Goal: Navigation & Orientation: Understand site structure

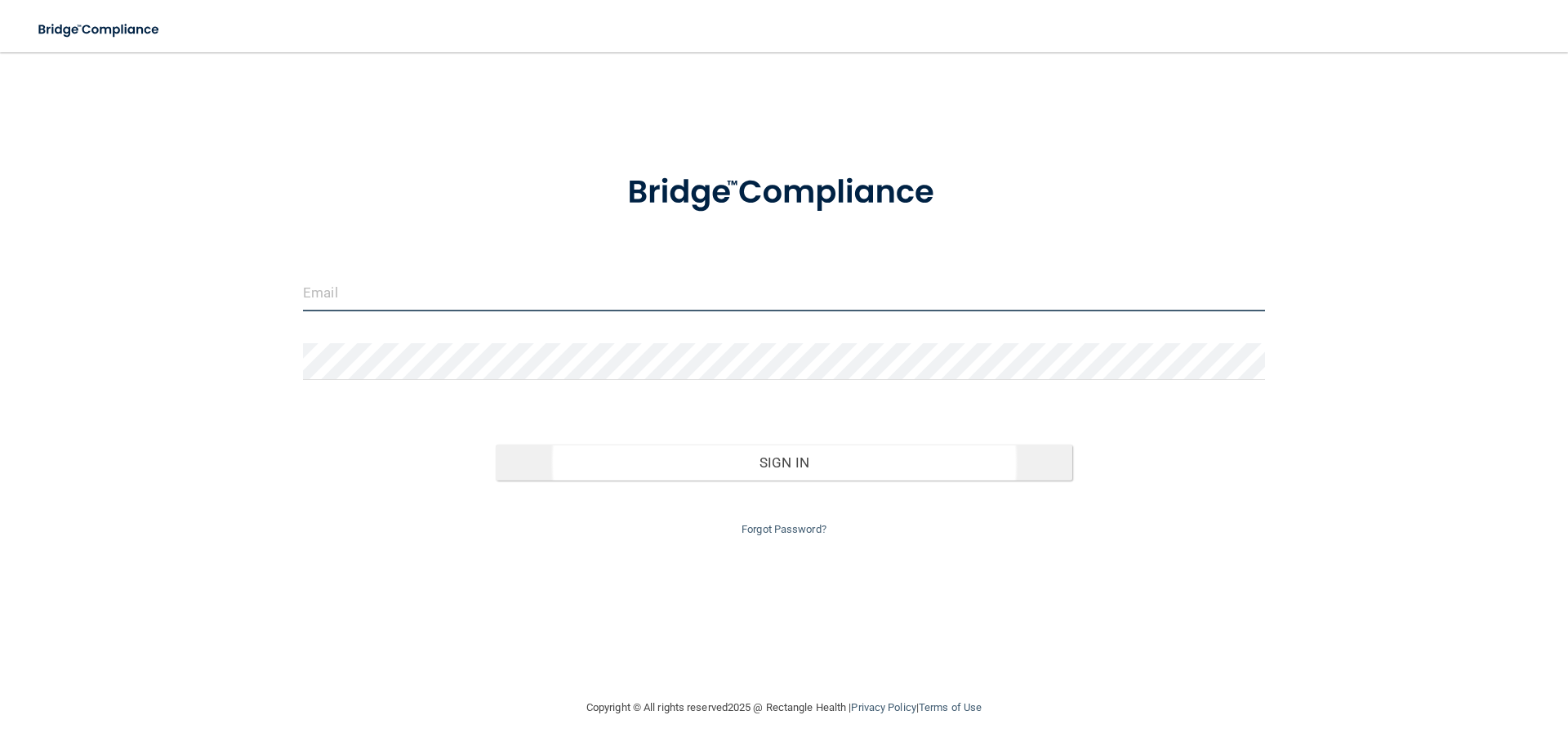
type input "[PERSON_NAME][EMAIL_ADDRESS][DOMAIN_NAME]"
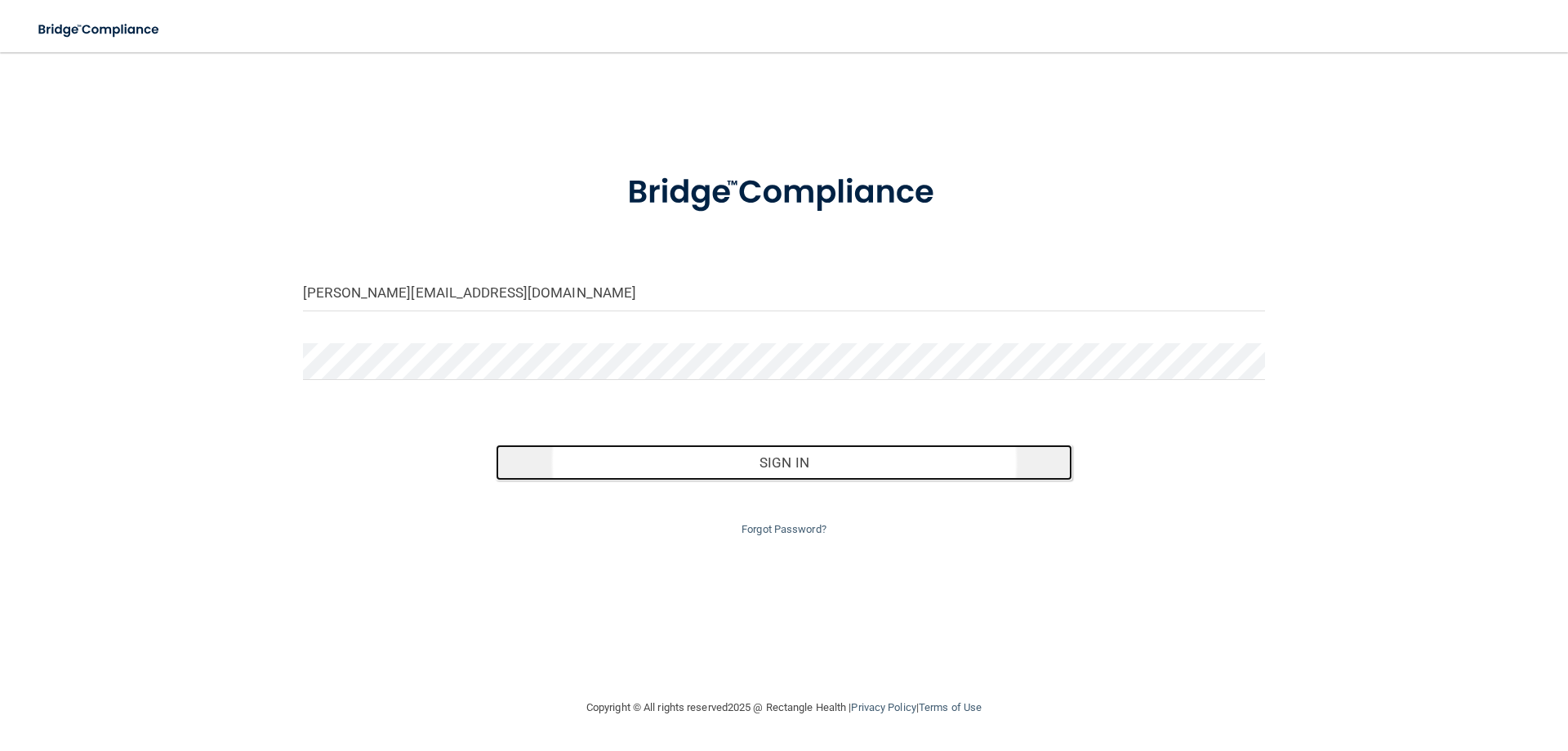
click at [841, 461] on button "Sign In" at bounding box center [784, 463] width 578 height 36
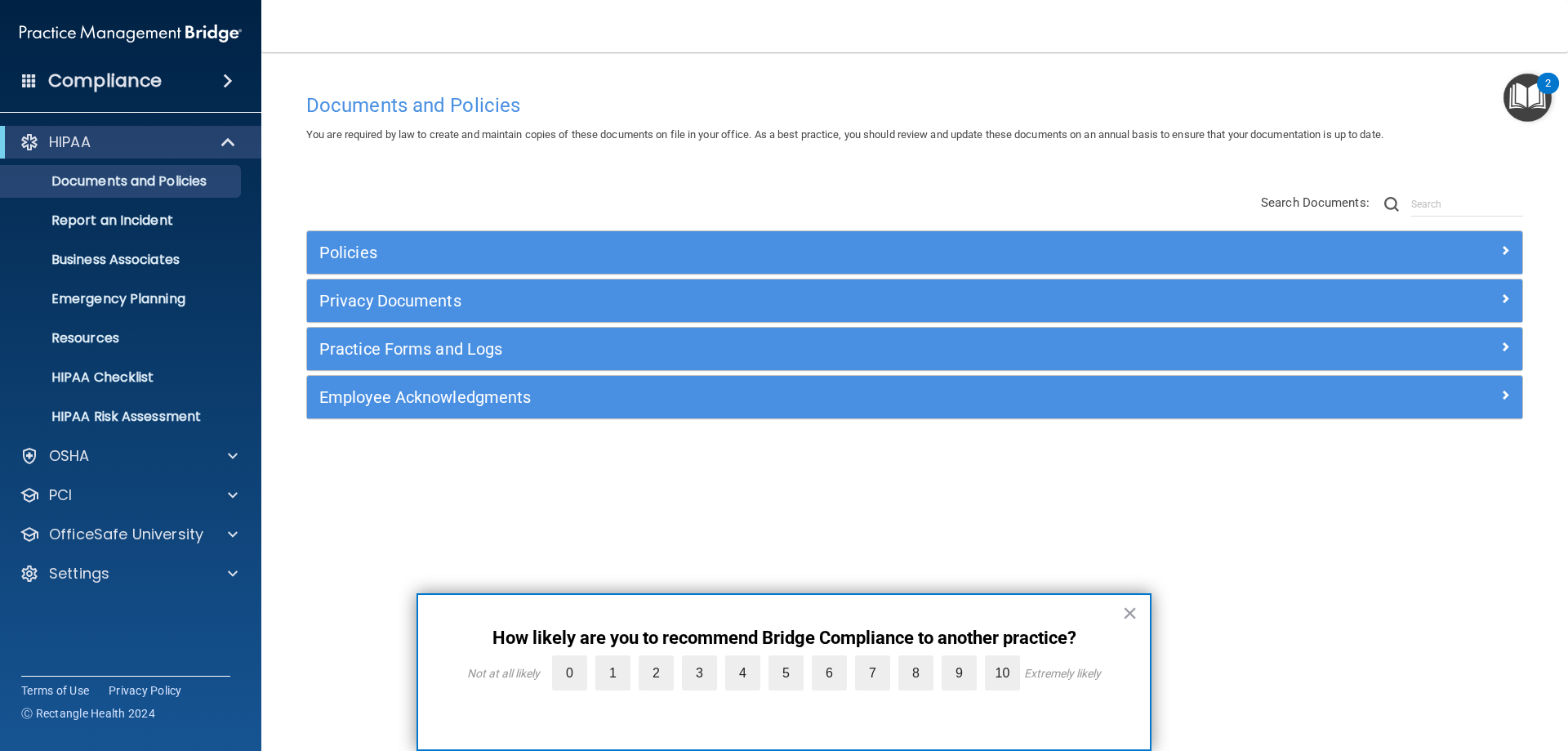
click at [1129, 614] on button "×" at bounding box center [1130, 612] width 15 height 26
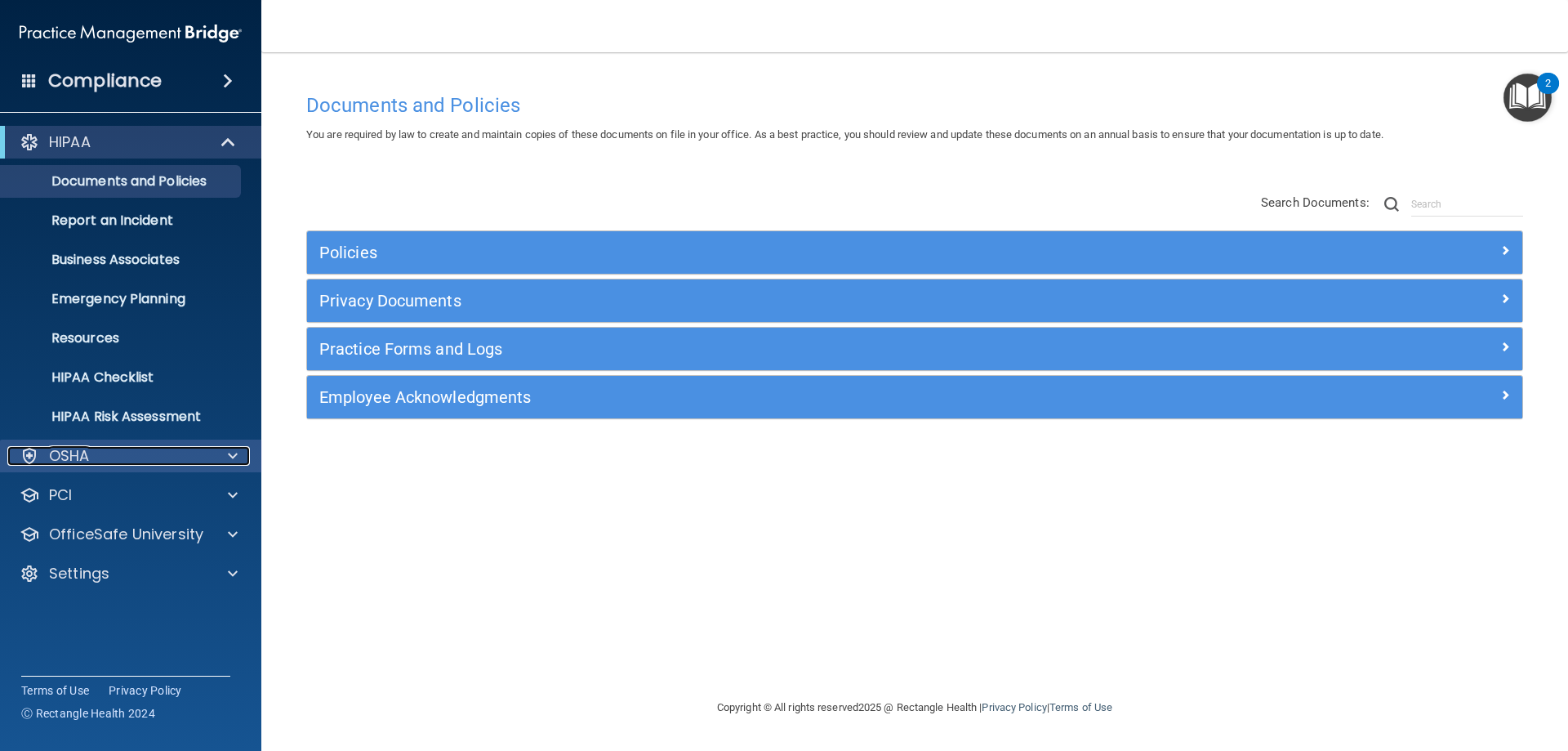
click at [80, 464] on p "OSHA" at bounding box center [69, 456] width 41 height 20
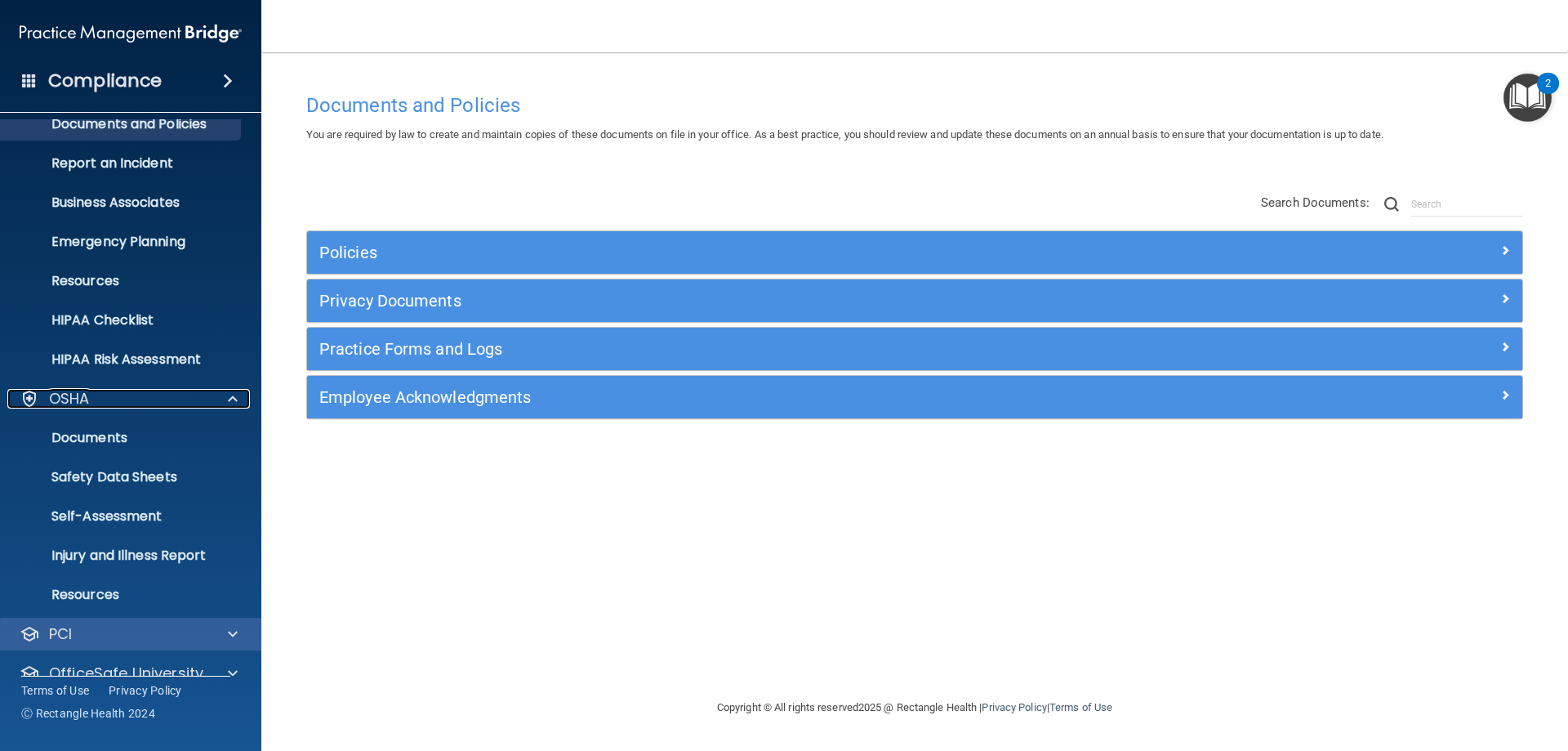
scroll to position [124, 0]
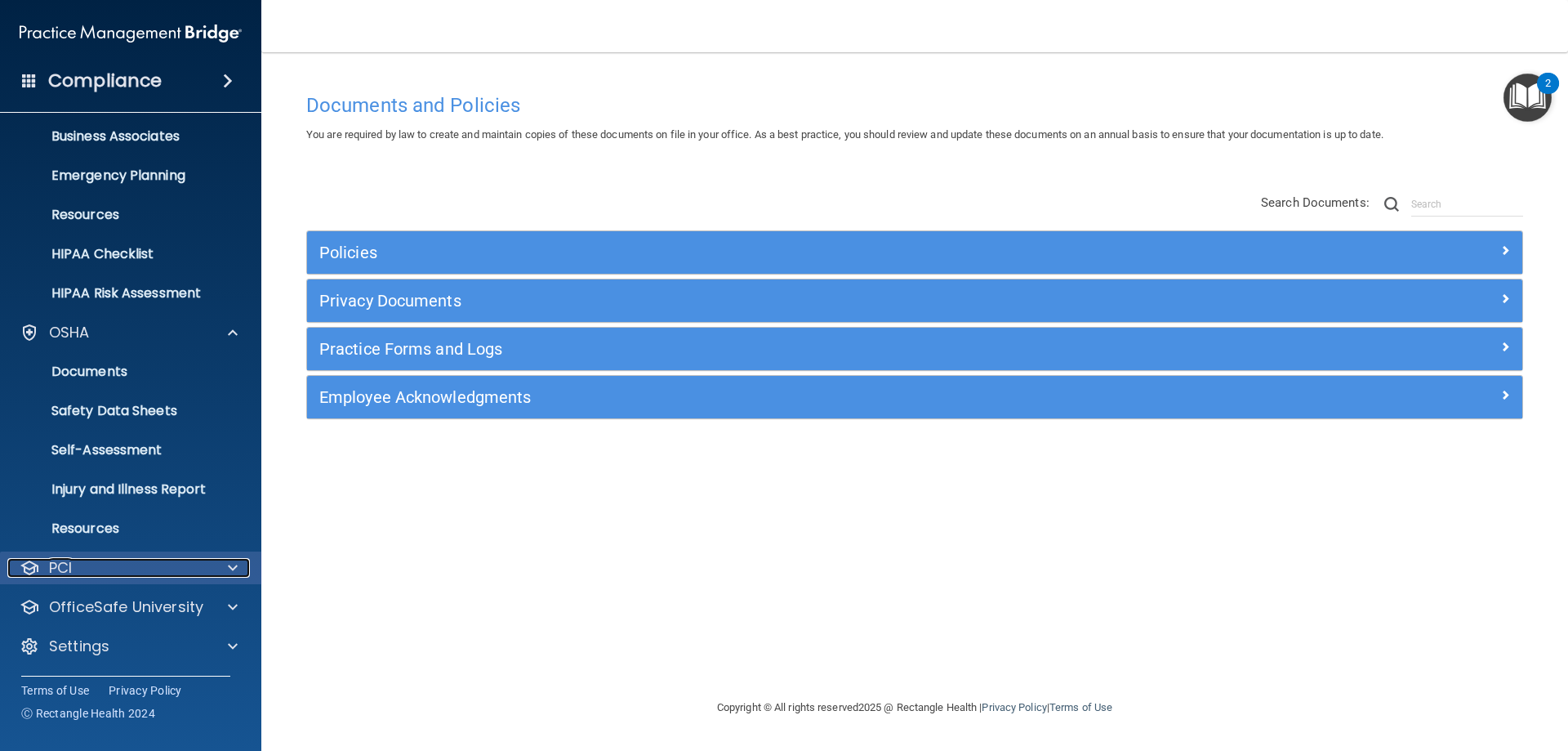
click at [151, 564] on div "PCI" at bounding box center [108, 568] width 203 height 20
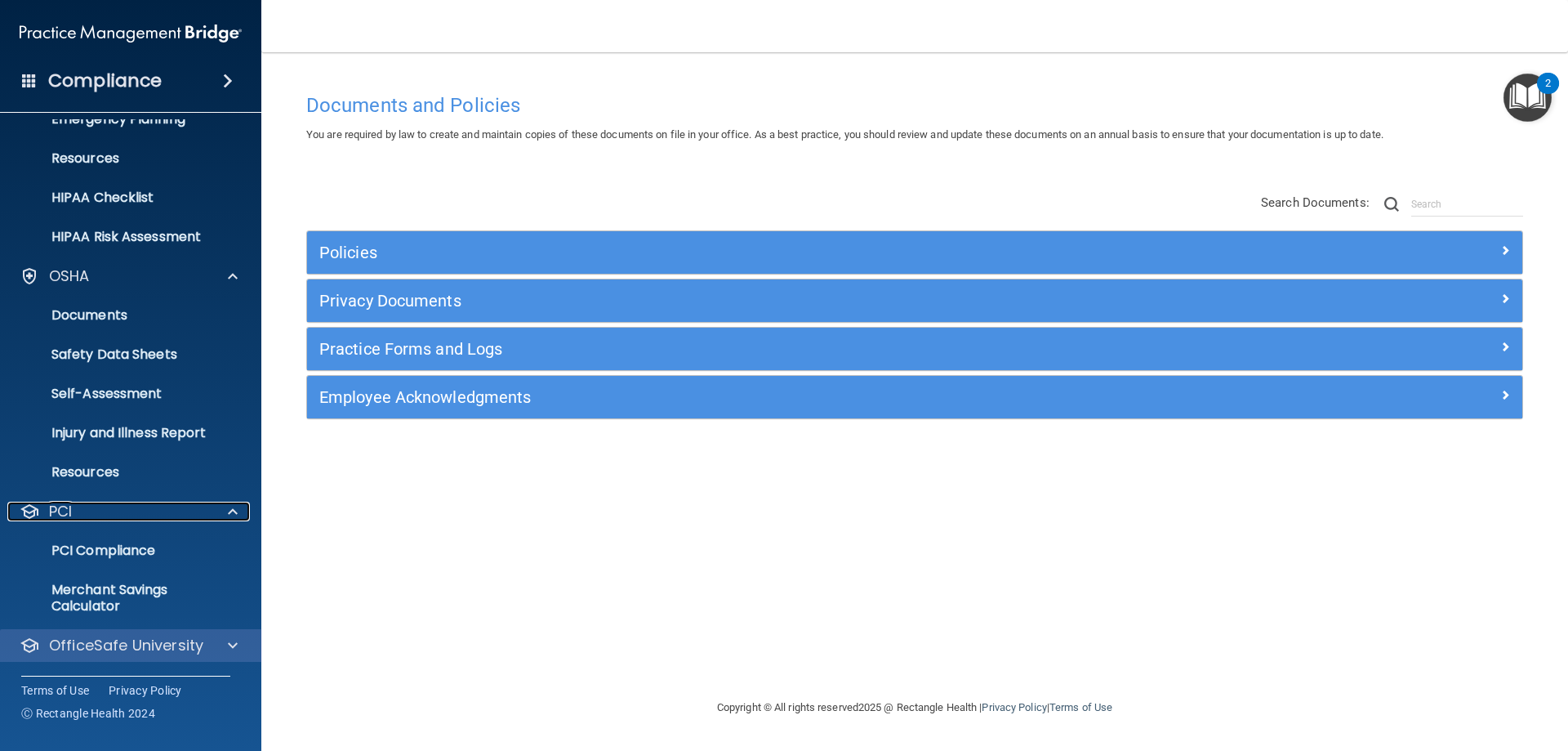
scroll to position [218, 0]
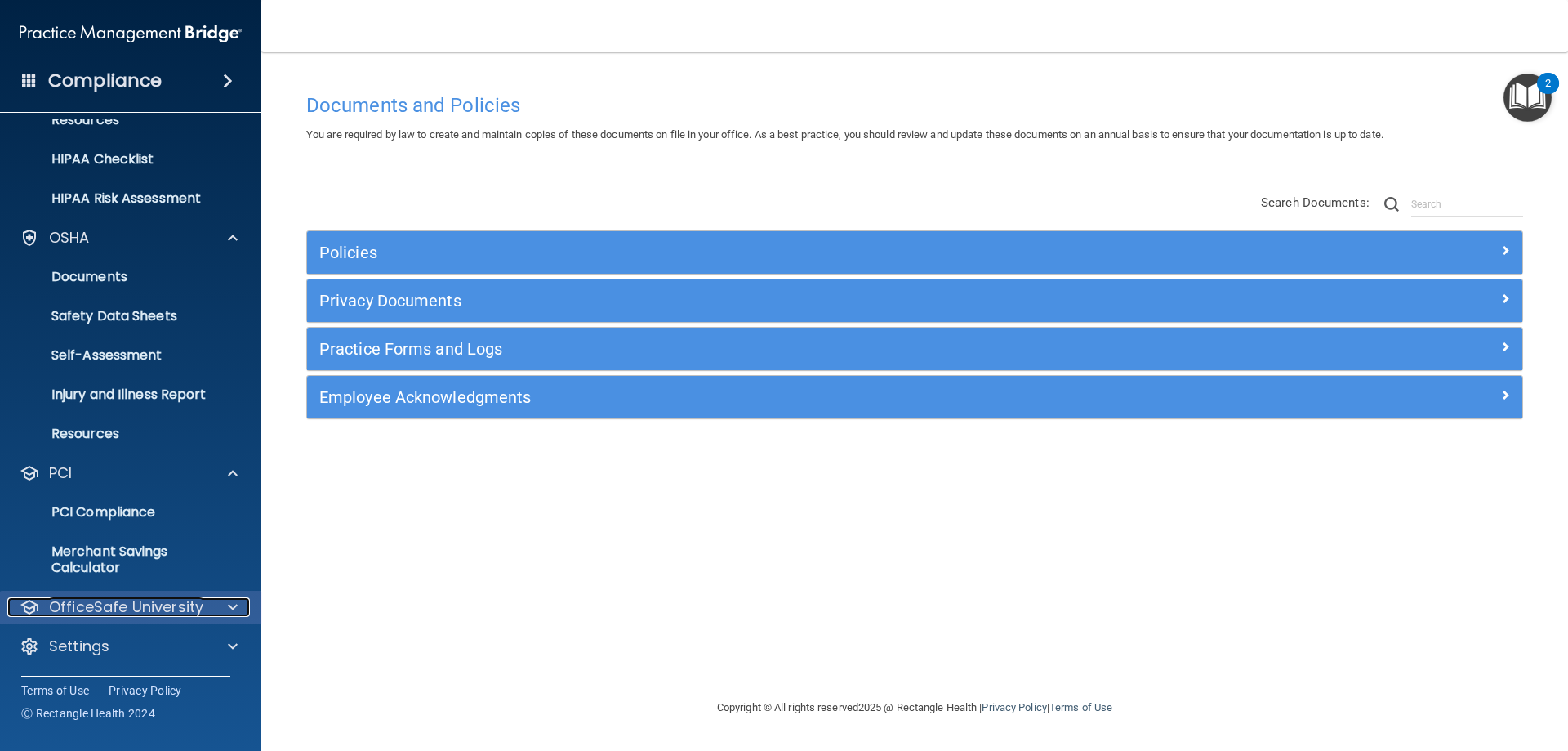
click at [188, 607] on p "OfficeSafe University" at bounding box center [125, 607] width 154 height 20
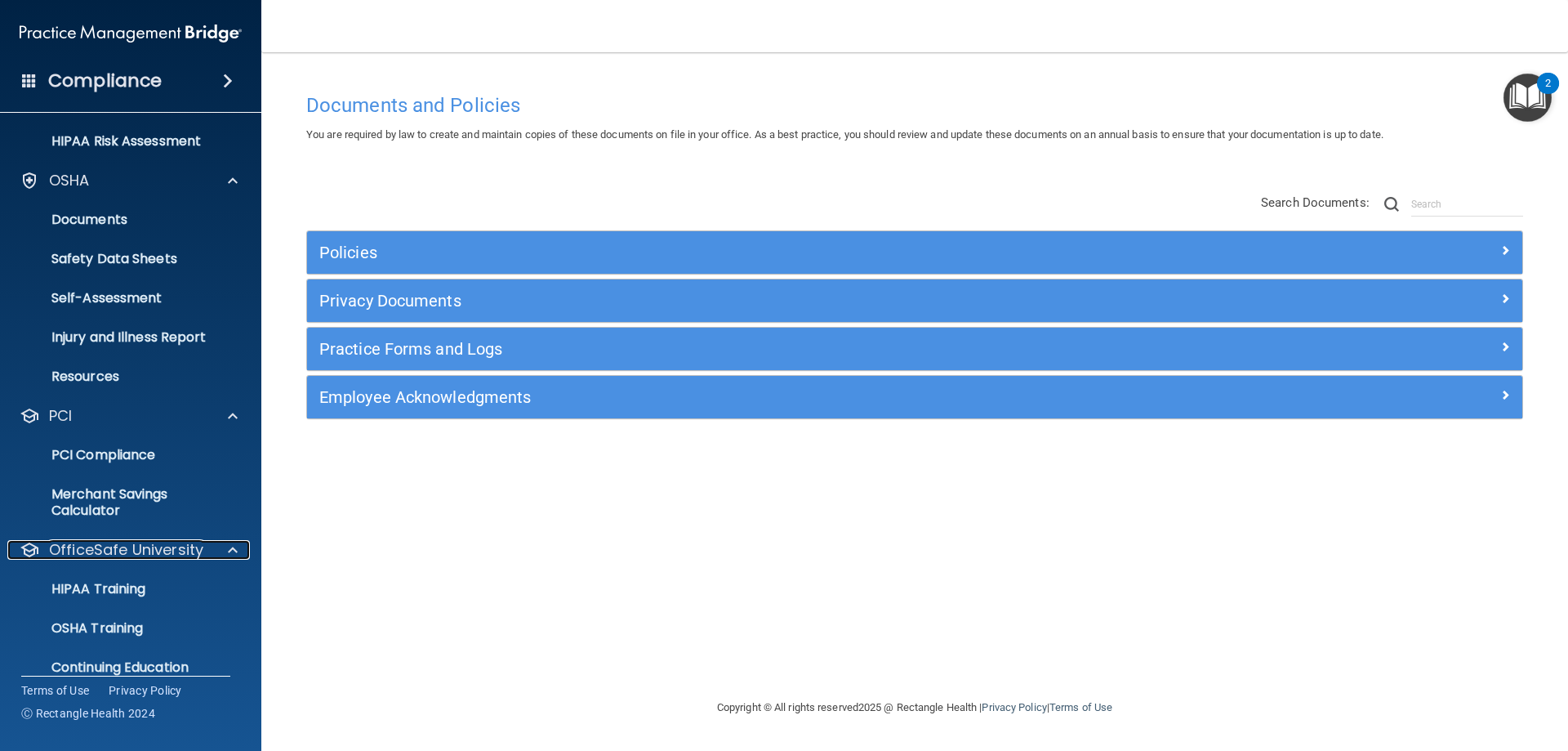
scroll to position [335, 0]
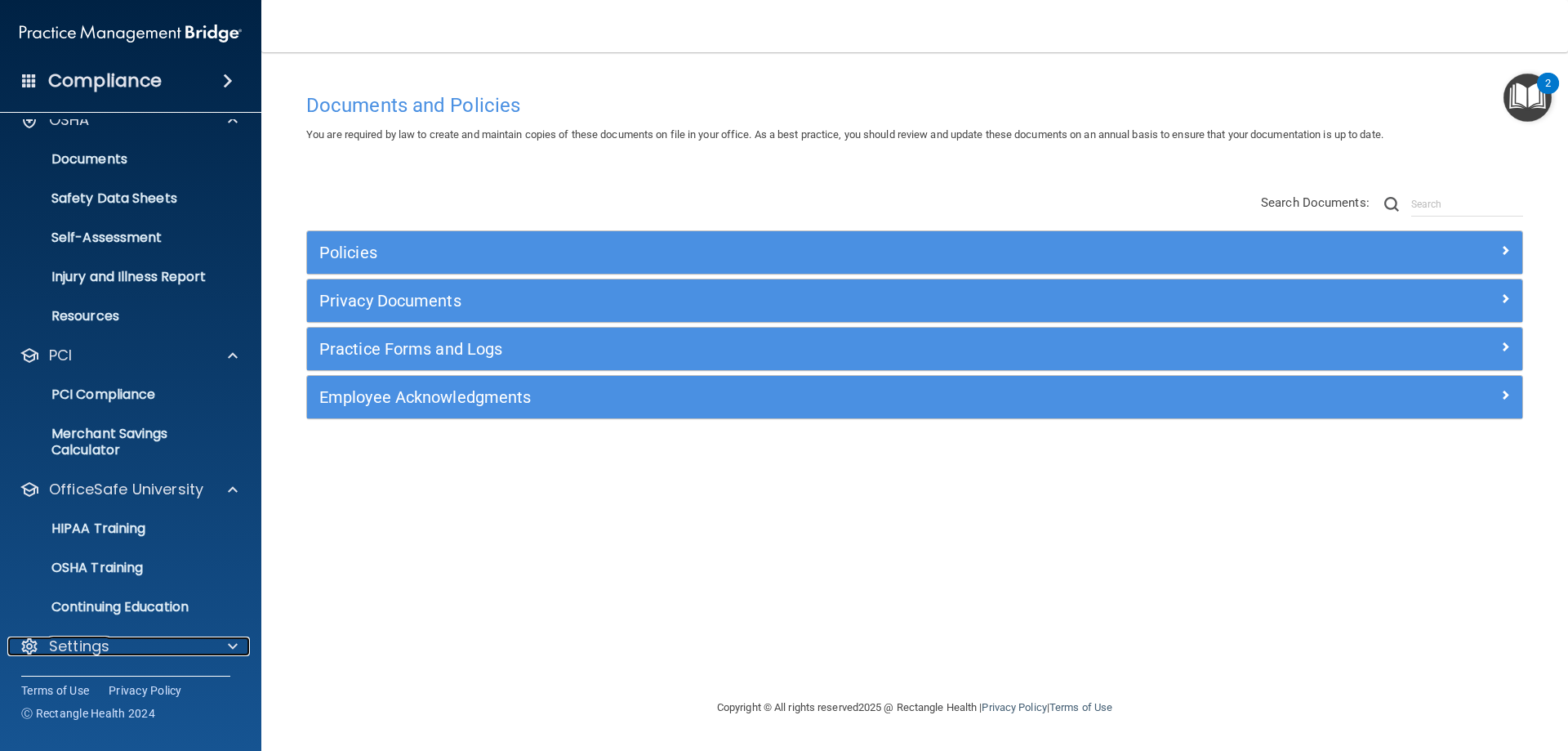
drag, startPoint x: 163, startPoint y: 645, endPoint x: 354, endPoint y: 614, distance: 193.5
click at [162, 645] on div "Settings" at bounding box center [108, 646] width 203 height 20
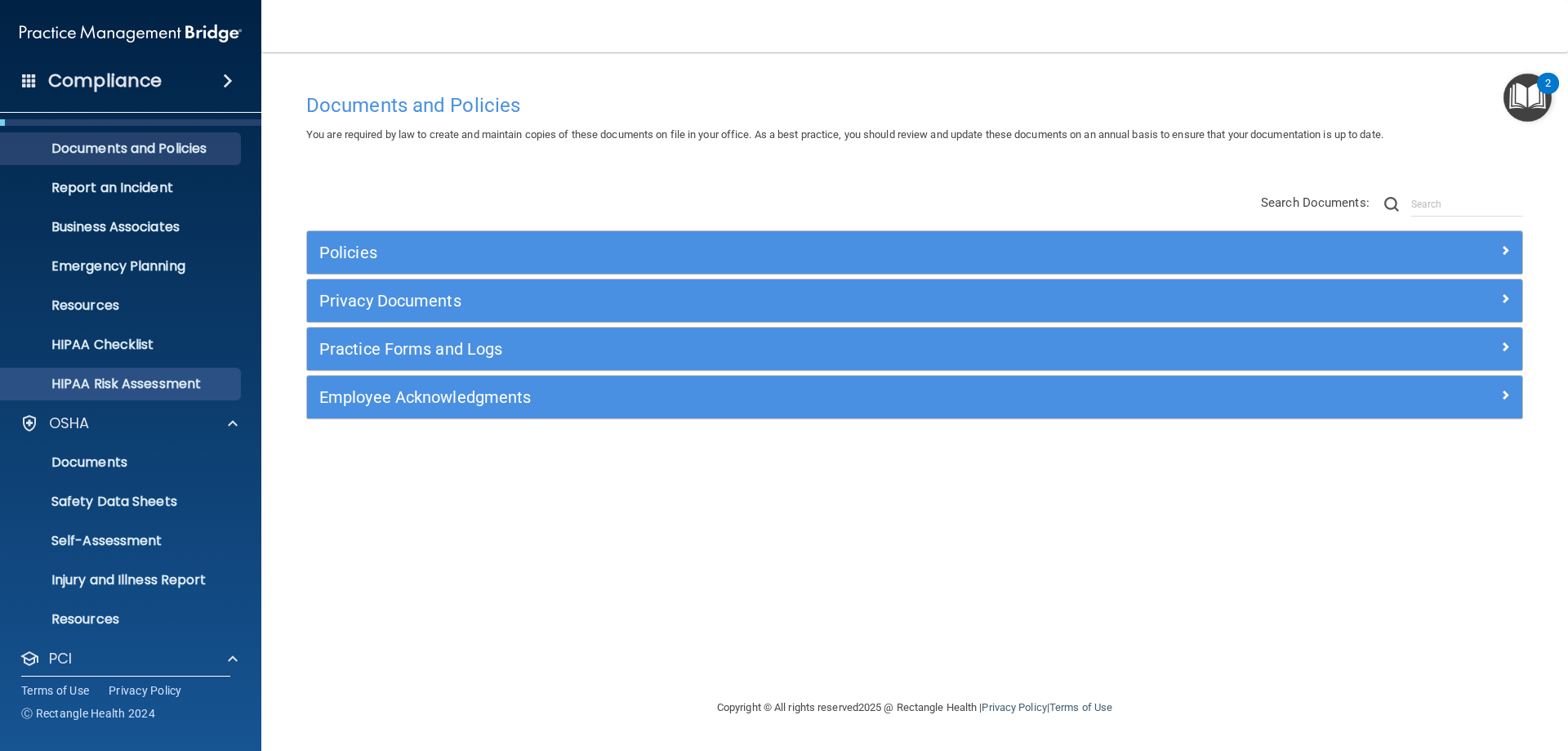
scroll to position [0, 0]
